Goal: Entertainment & Leisure: Consume media (video, audio)

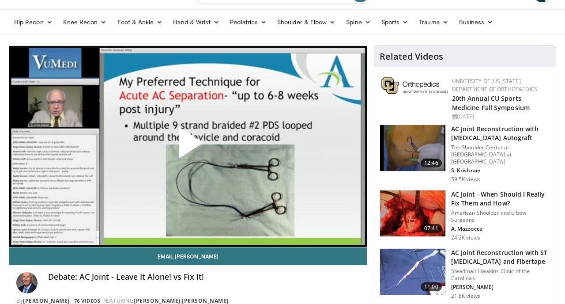
click at [188, 146] on span "Video Player" at bounding box center [188, 146] width 0 height 0
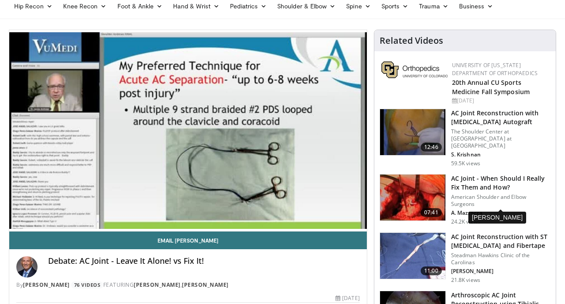
scroll to position [58, 0]
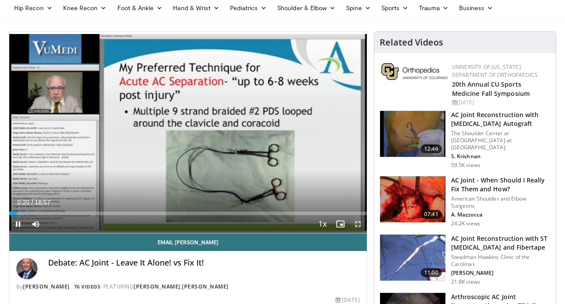
click at [358, 225] on span "Video Player" at bounding box center [358, 224] width 18 height 18
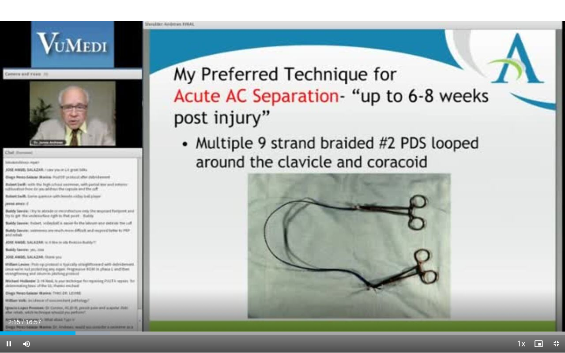
click at [55, 303] on div "Current Time 2:15 / Duration 16:57 Pause Skip Backward Skip Forward Mute Loaded…" at bounding box center [282, 344] width 565 height 18
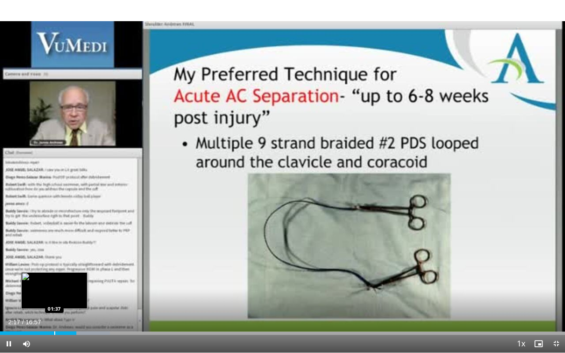
click at [54, 303] on div "Progress Bar" at bounding box center [54, 333] width 1 height 4
click at [15, 303] on div "Progress Bar" at bounding box center [15, 333] width 1 height 4
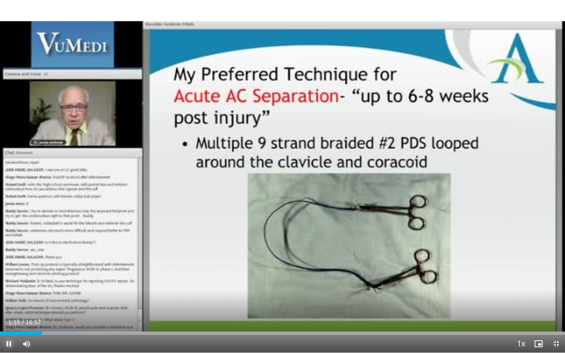
click at [11, 303] on span "Video Player" at bounding box center [9, 344] width 18 height 18
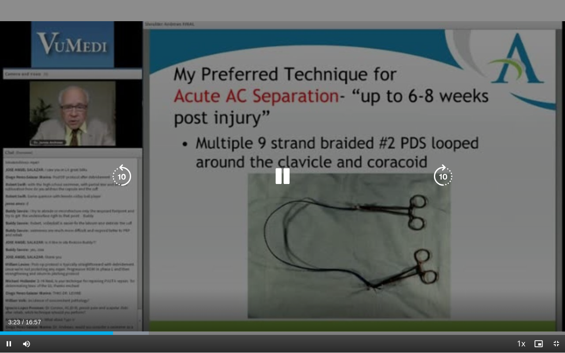
click at [282, 175] on icon "Video Player" at bounding box center [282, 176] width 25 height 25
click at [282, 177] on icon "Video Player" at bounding box center [282, 176] width 25 height 25
click at [280, 176] on icon "Video Player" at bounding box center [282, 176] width 25 height 25
click at [282, 180] on icon "Video Player" at bounding box center [282, 176] width 25 height 25
click at [280, 180] on icon "Video Player" at bounding box center [282, 176] width 25 height 25
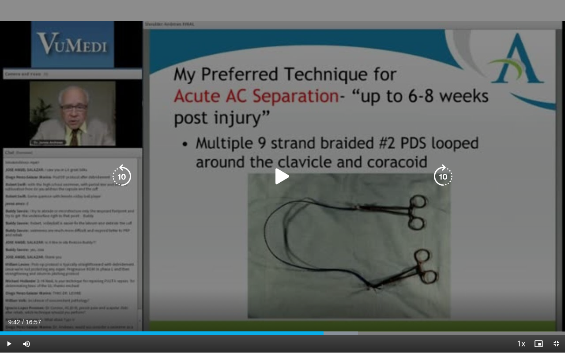
click at [286, 172] on icon "Video Player" at bounding box center [282, 176] width 25 height 25
click at [285, 177] on icon "Video Player" at bounding box center [282, 176] width 25 height 25
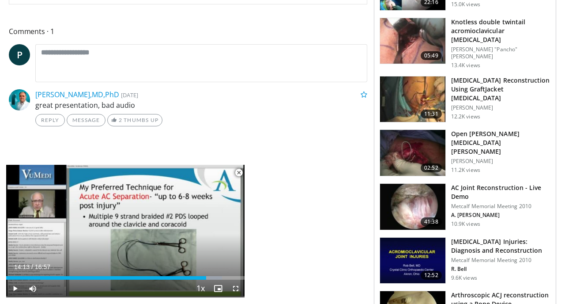
scroll to position [0, 0]
